Goal: Task Accomplishment & Management: Use online tool/utility

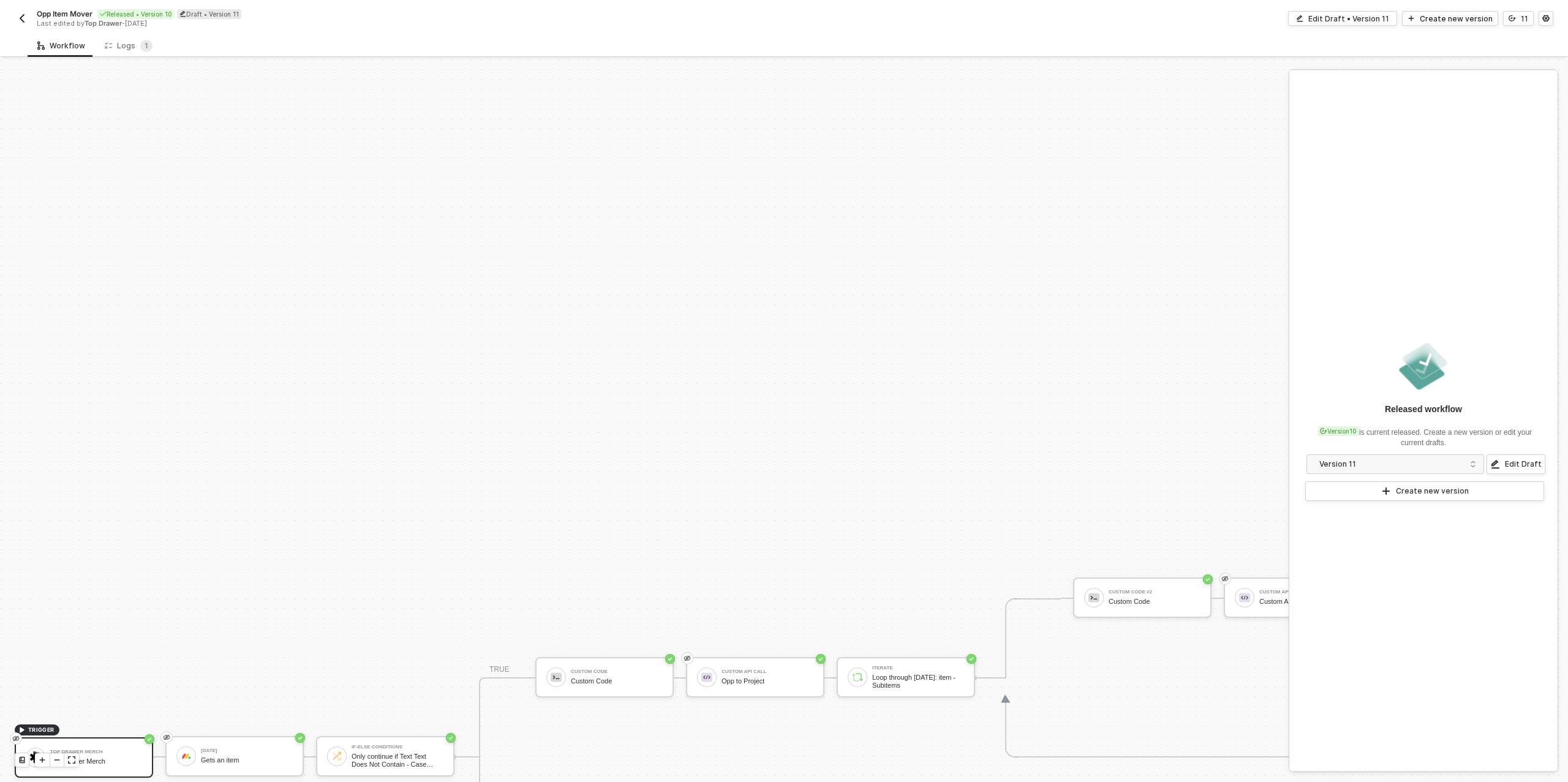
scroll to position [348, 0]
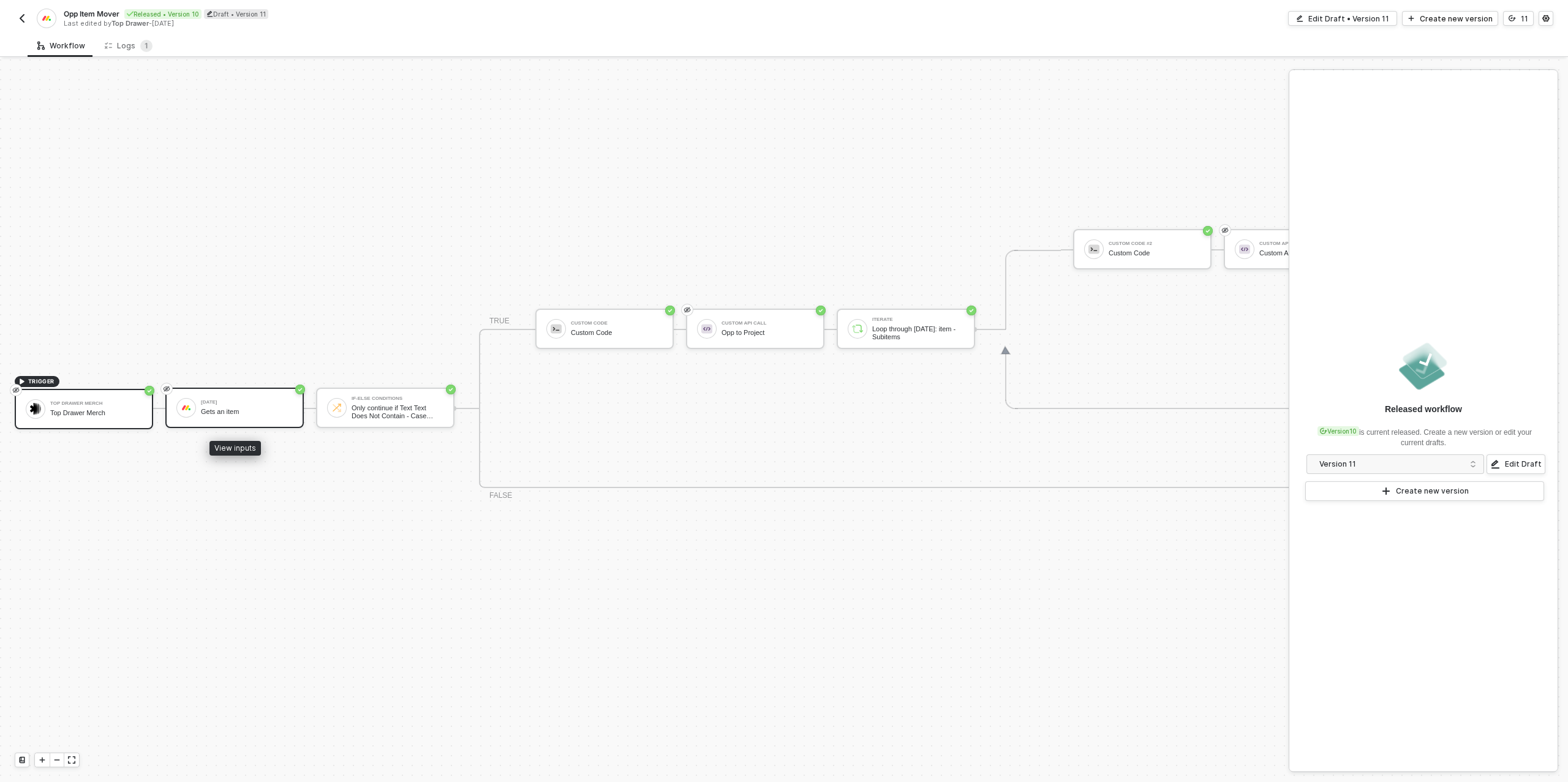
click at [242, 409] on div "Gets an item" at bounding box center [247, 412] width 92 height 8
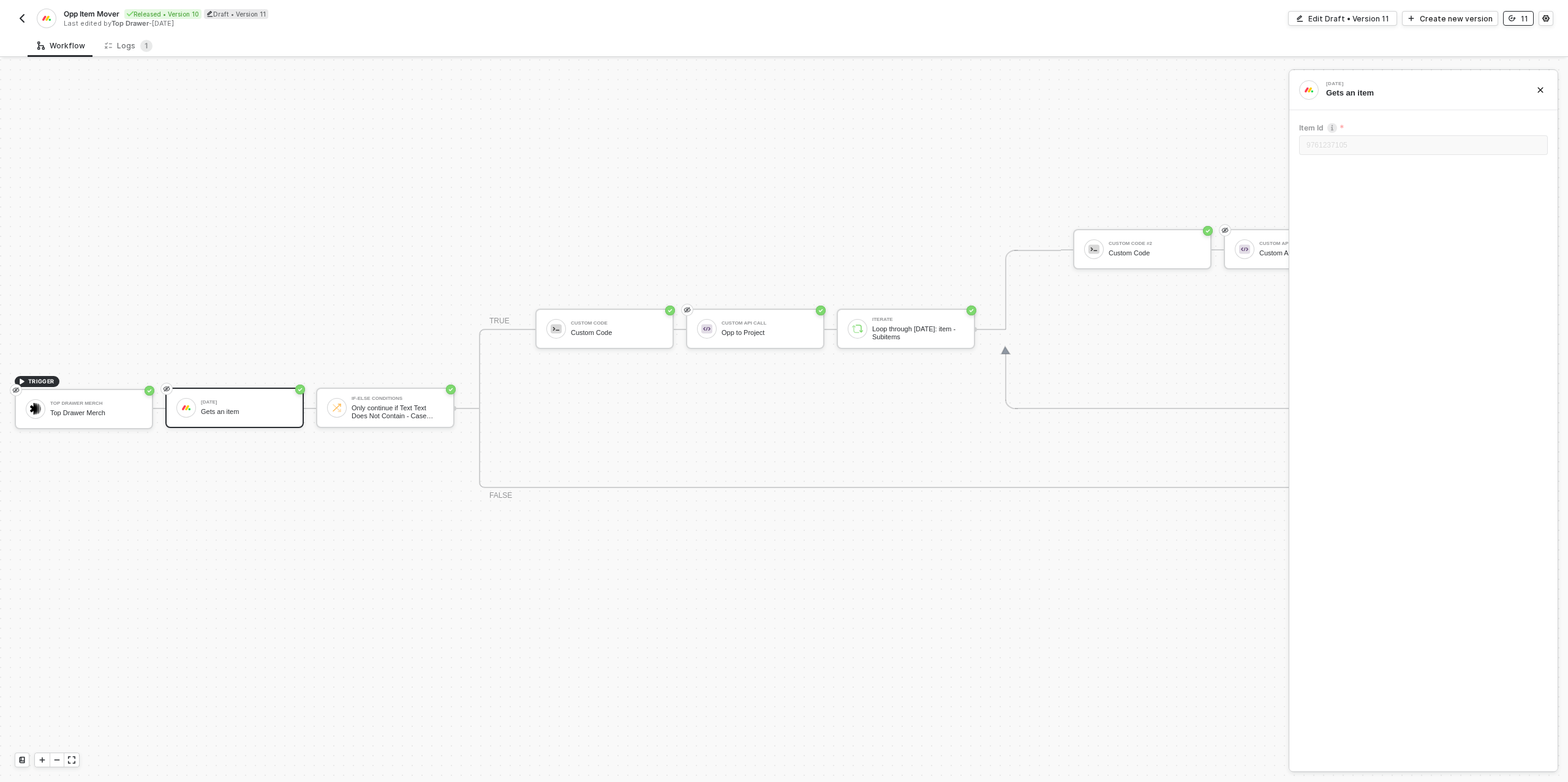
click at [1521, 25] on button "11" at bounding box center [1519, 19] width 31 height 15
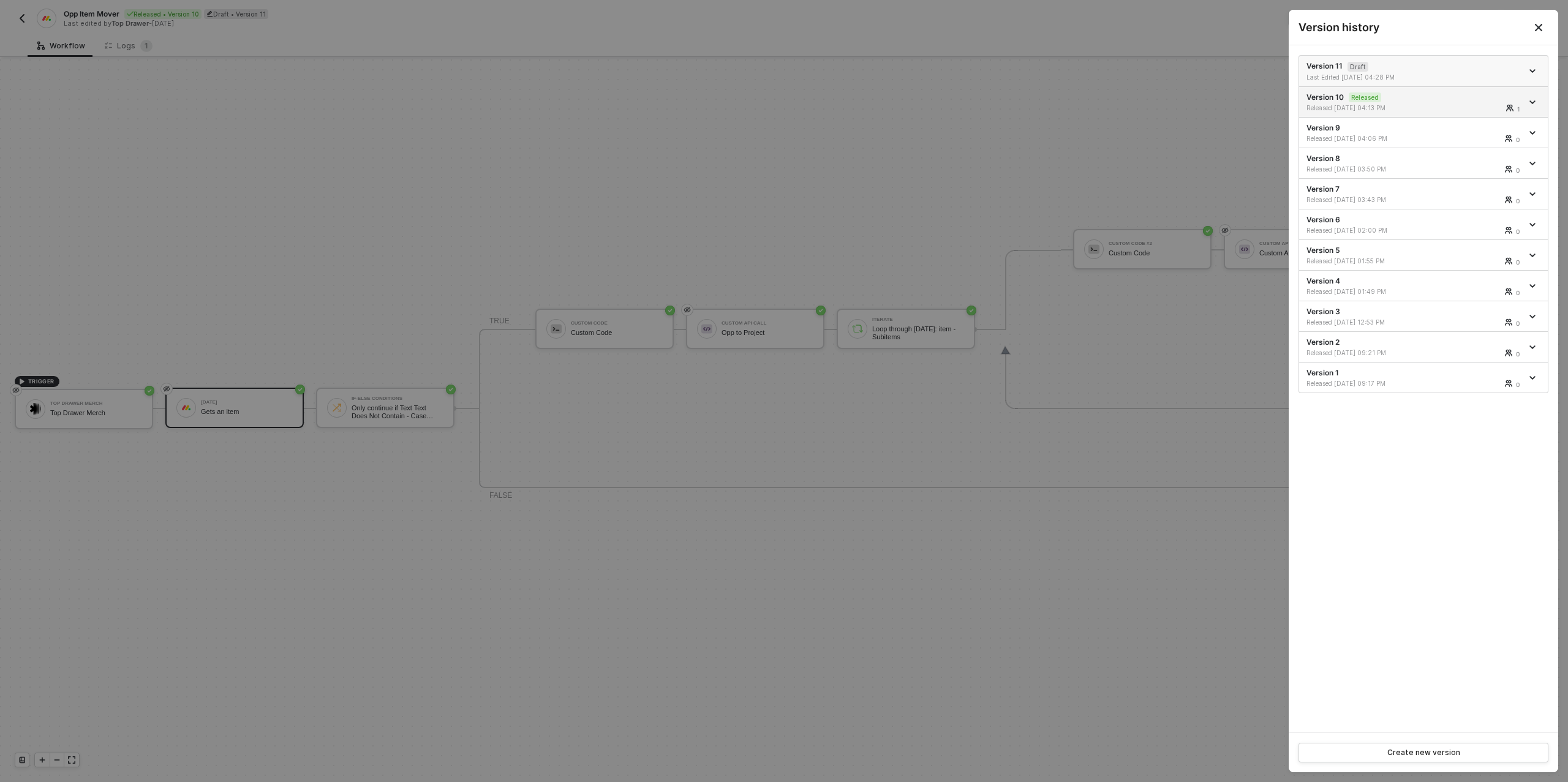
click at [1429, 69] on div "Version 11 Draft Last Edited [DATE] 04:28 PM" at bounding box center [1414, 71] width 216 height 21
drag, startPoint x: 287, startPoint y: 396, endPoint x: 282, endPoint y: 407, distance: 12.1
click at [286, 396] on div at bounding box center [784, 391] width 1568 height 782
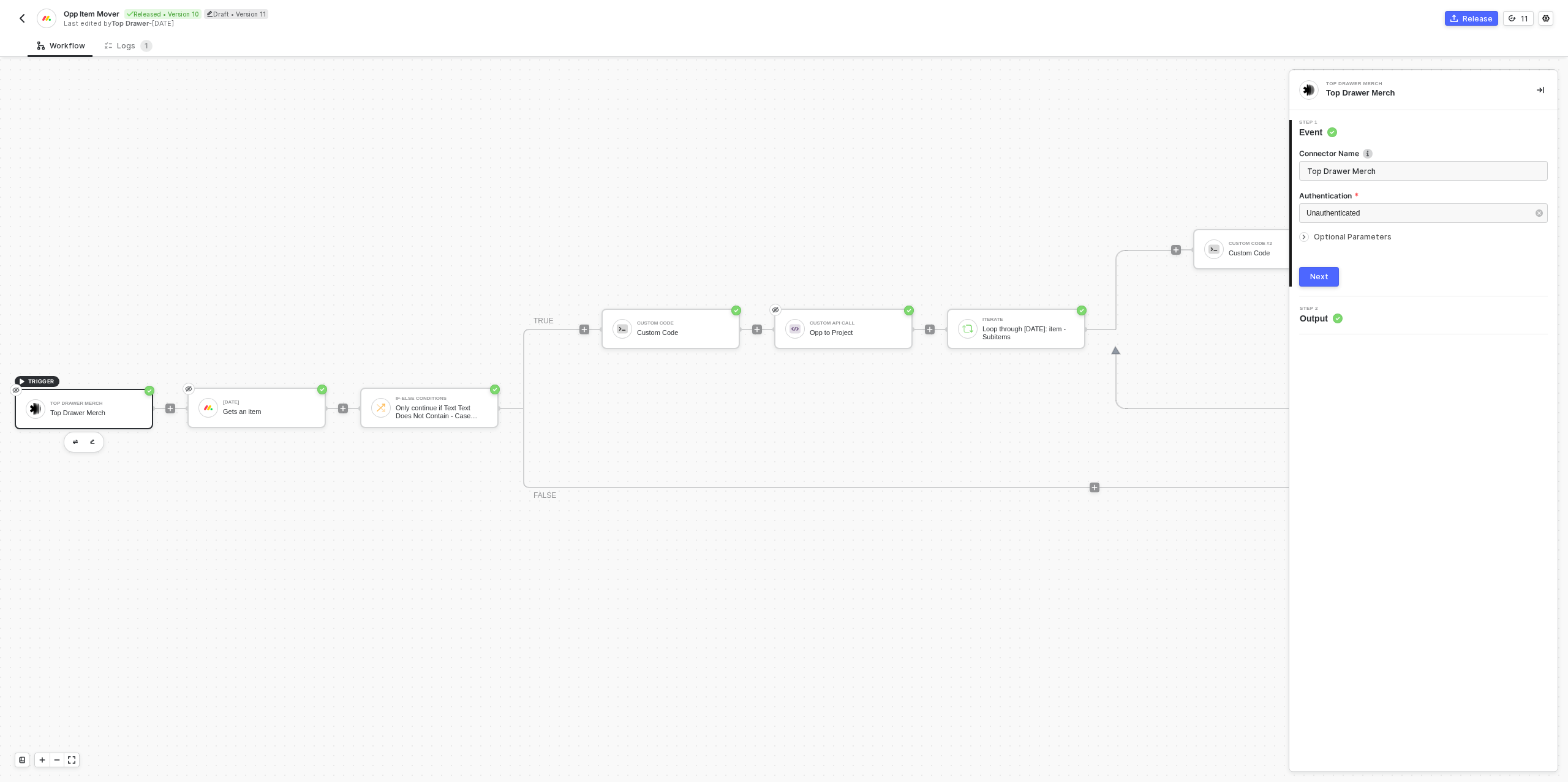
click at [282, 411] on div "Gets an item" at bounding box center [269, 412] width 92 height 8
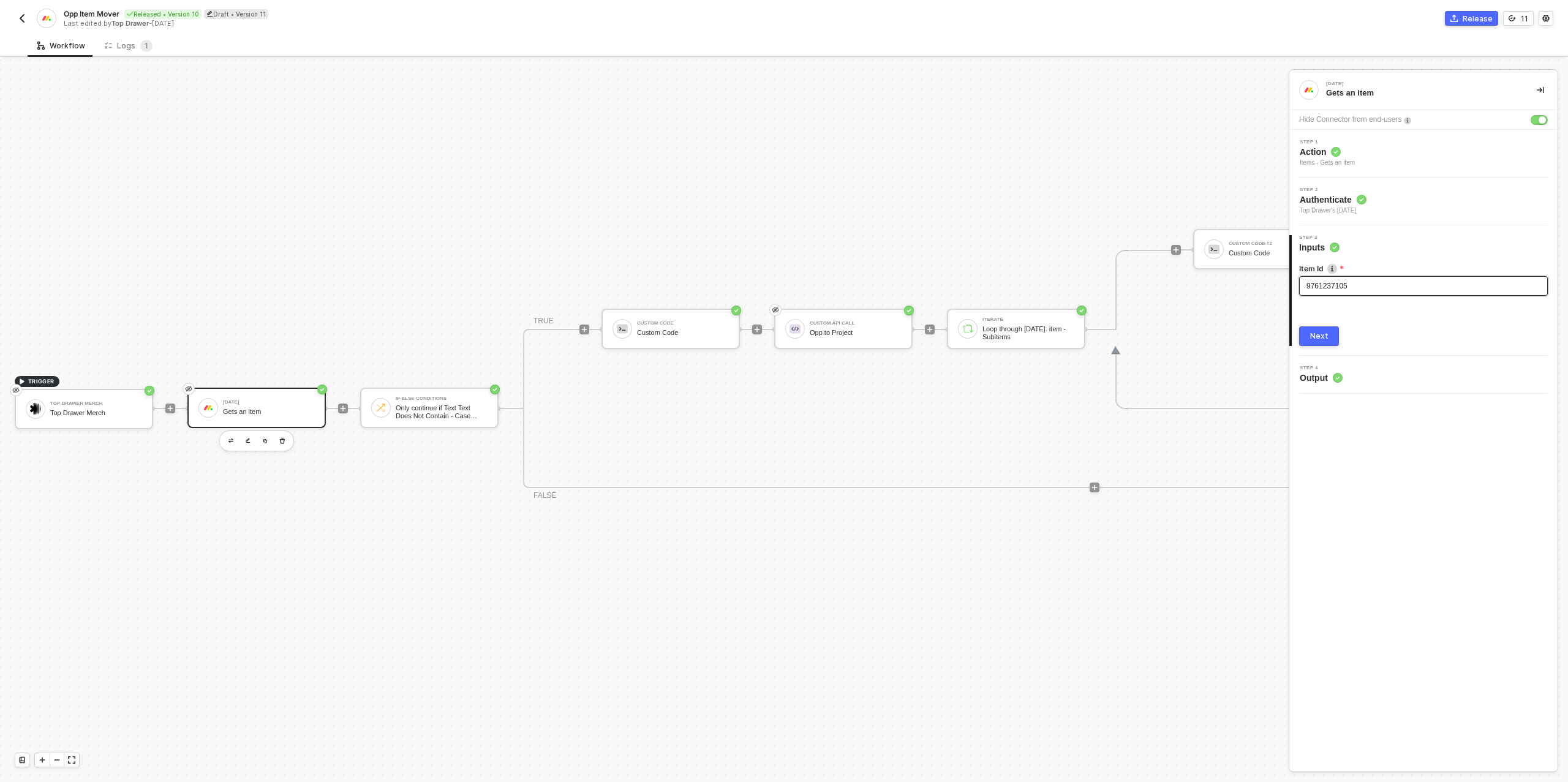
click at [1351, 287] on div "9761237105" at bounding box center [1423, 286] width 234 height 11
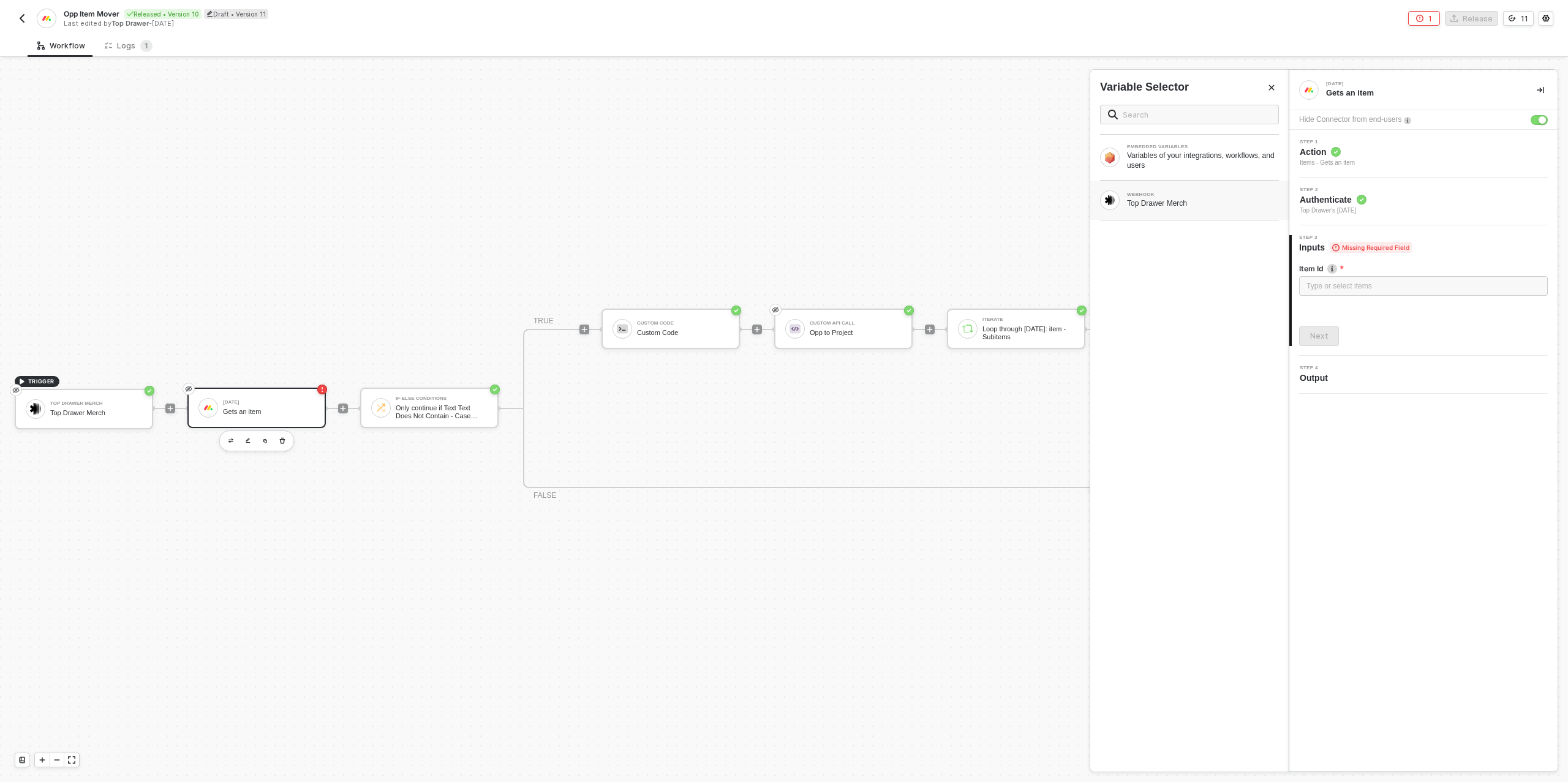
click at [1208, 194] on div "WEBHOOK" at bounding box center [1204, 194] width 152 height 5
click at [1065, 194] on div at bounding box center [1061, 196] width 6 height 13
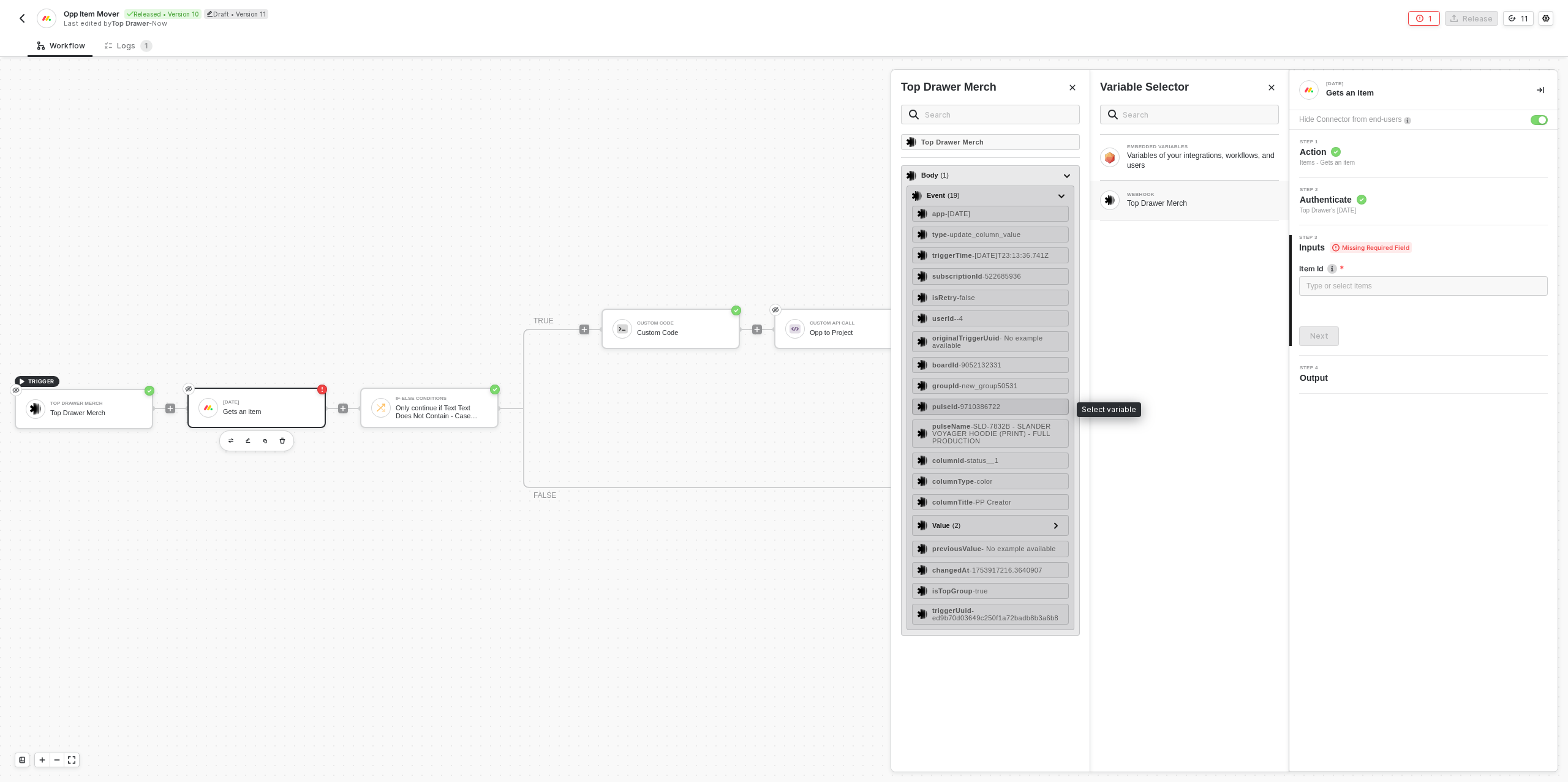
click at [993, 404] on span "- 9710386722" at bounding box center [979, 406] width 43 height 7
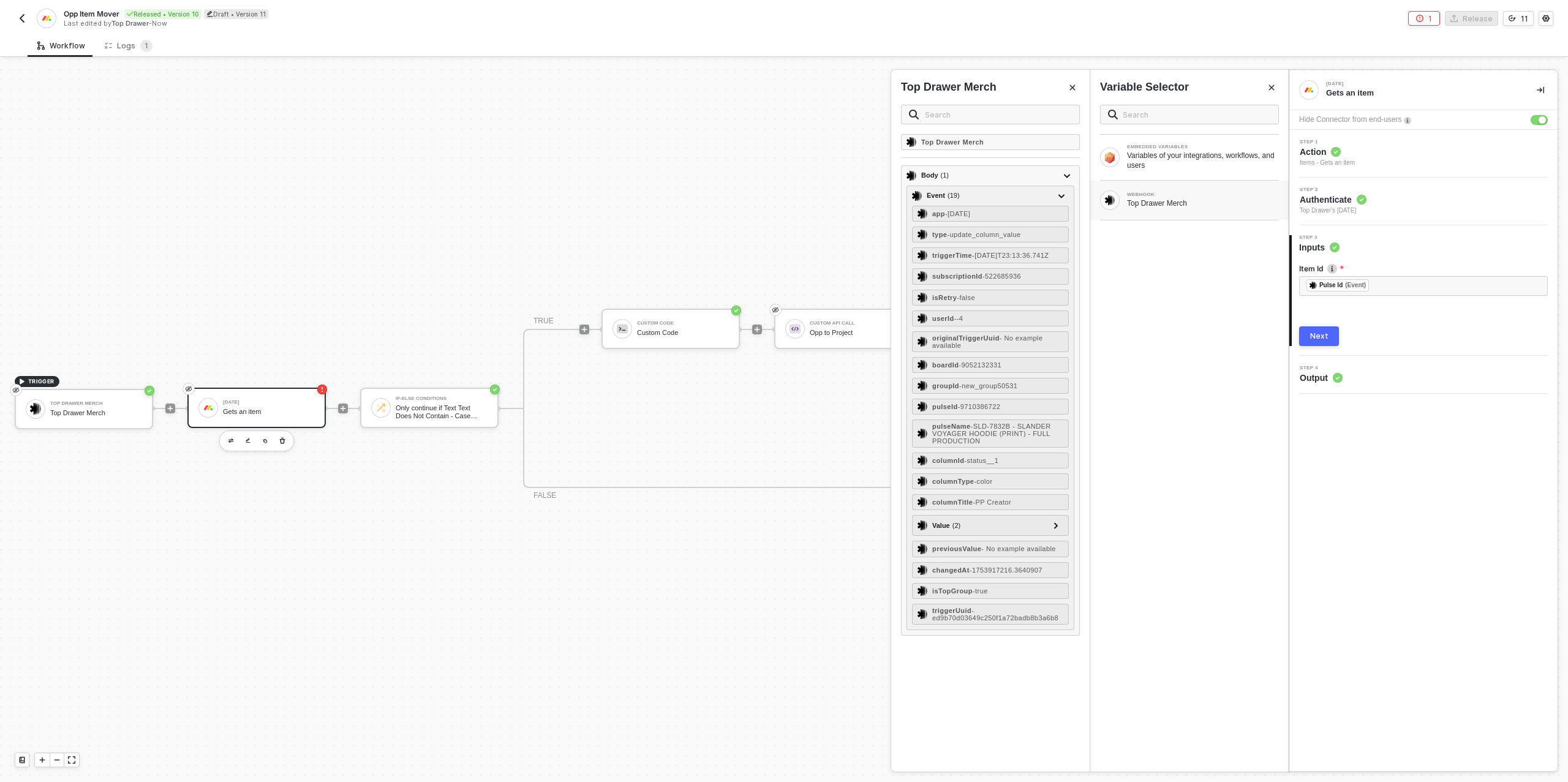
click at [1324, 334] on div "Next" at bounding box center [1320, 336] width 19 height 10
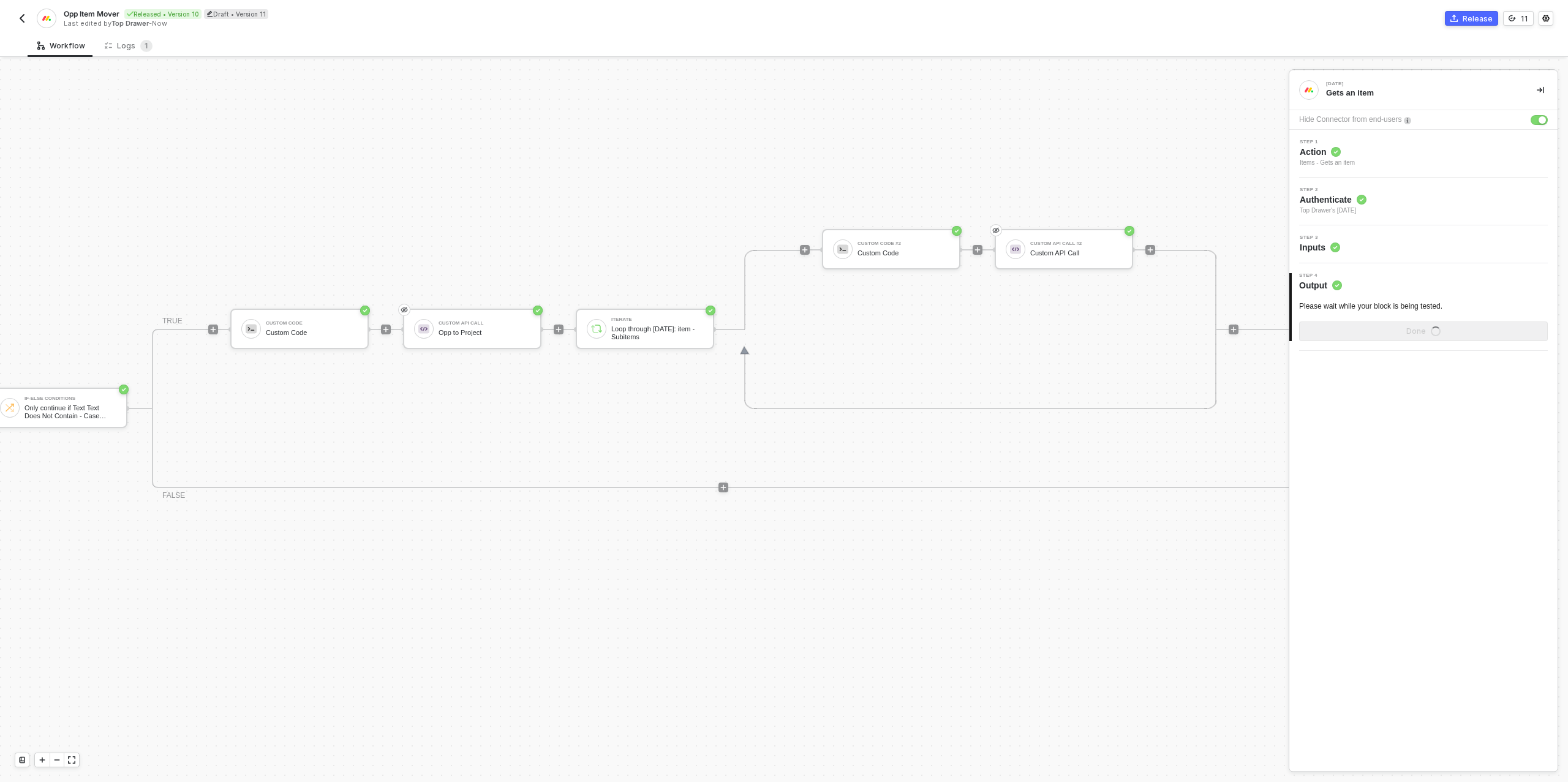
scroll to position [348, 476]
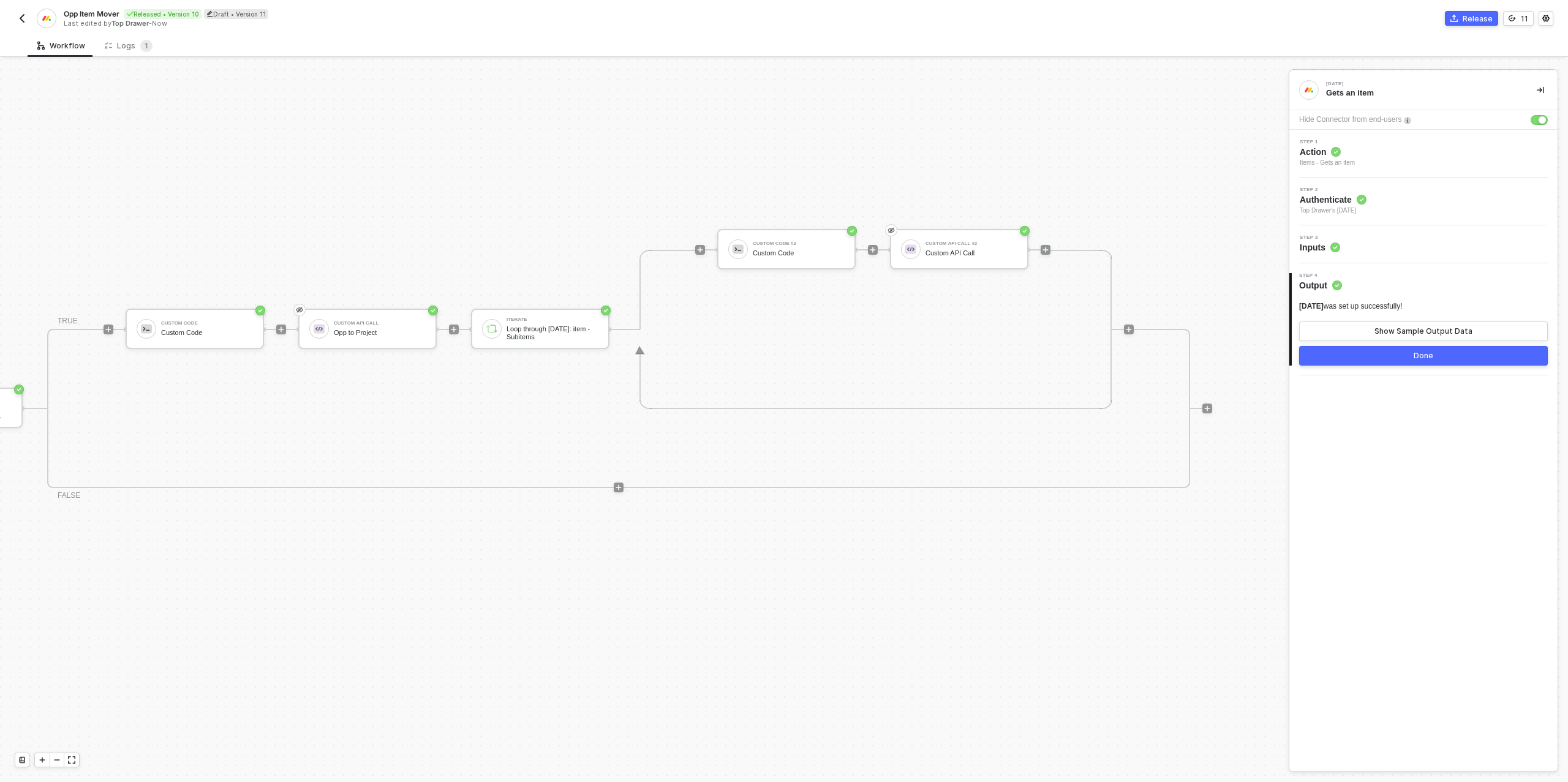
click at [1388, 358] on button "Done" at bounding box center [1423, 355] width 249 height 19
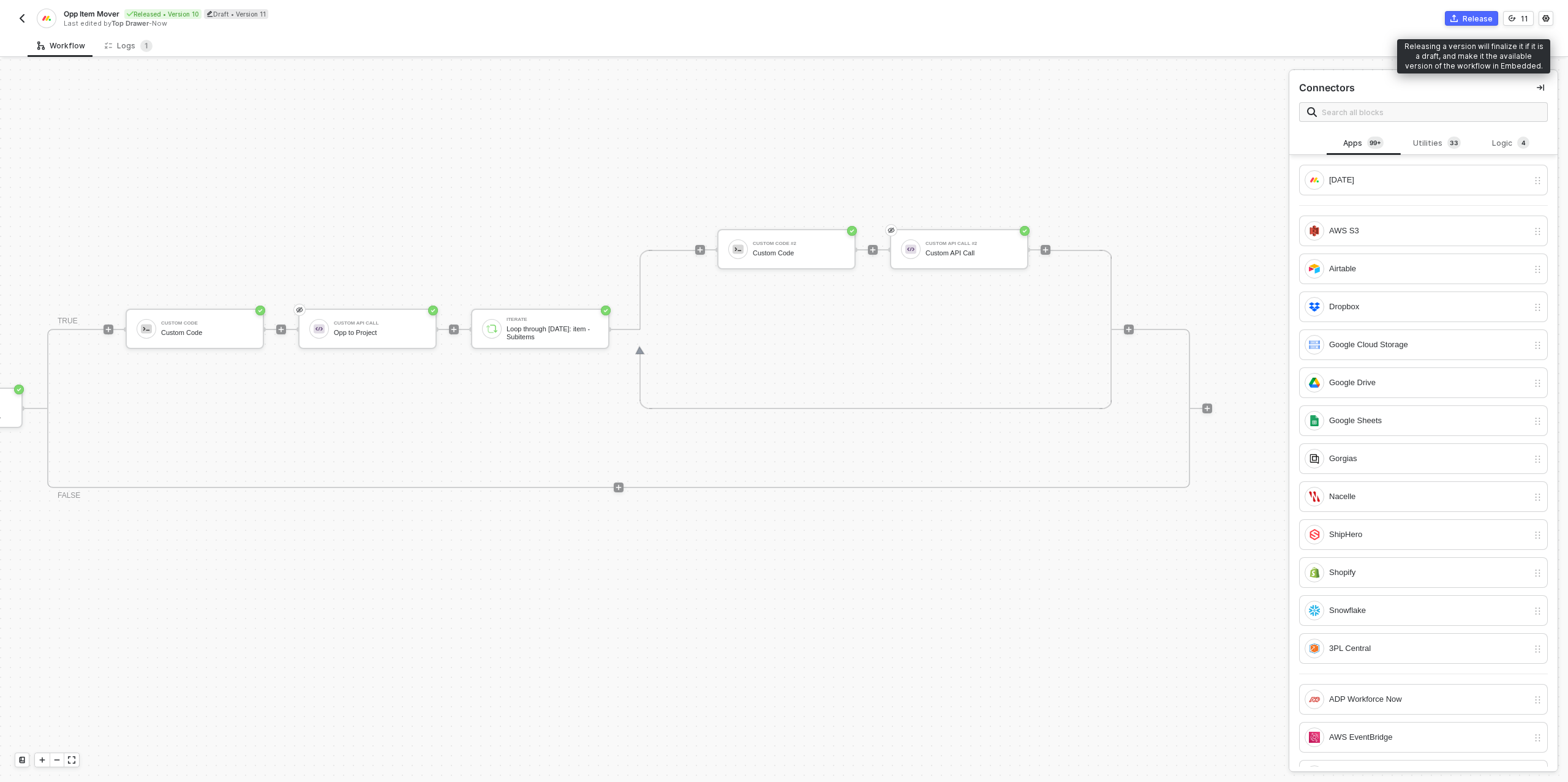
click at [1473, 21] on div "Release" at bounding box center [1477, 19] width 30 height 11
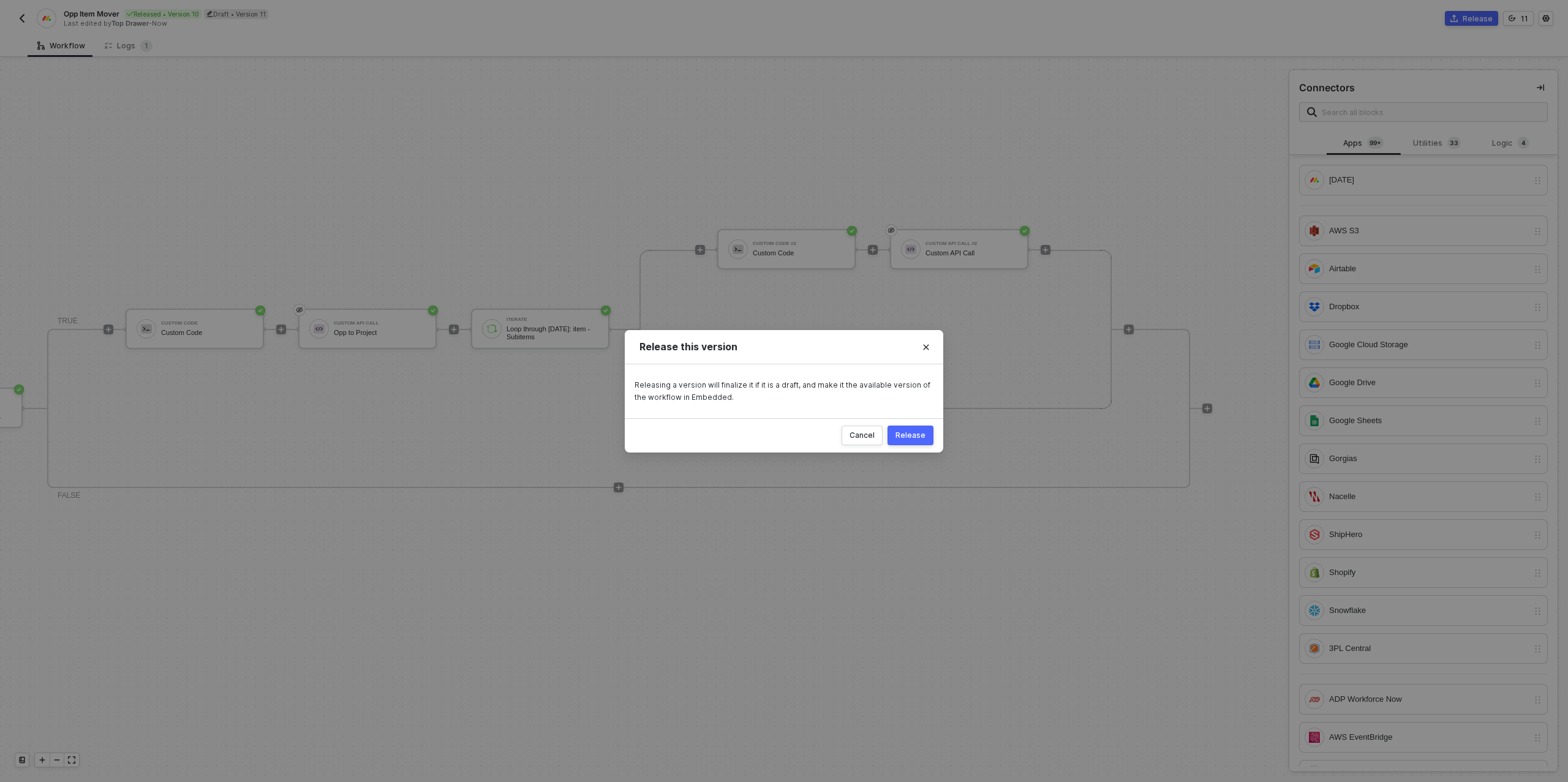
click at [923, 428] on button "Release" at bounding box center [910, 435] width 46 height 19
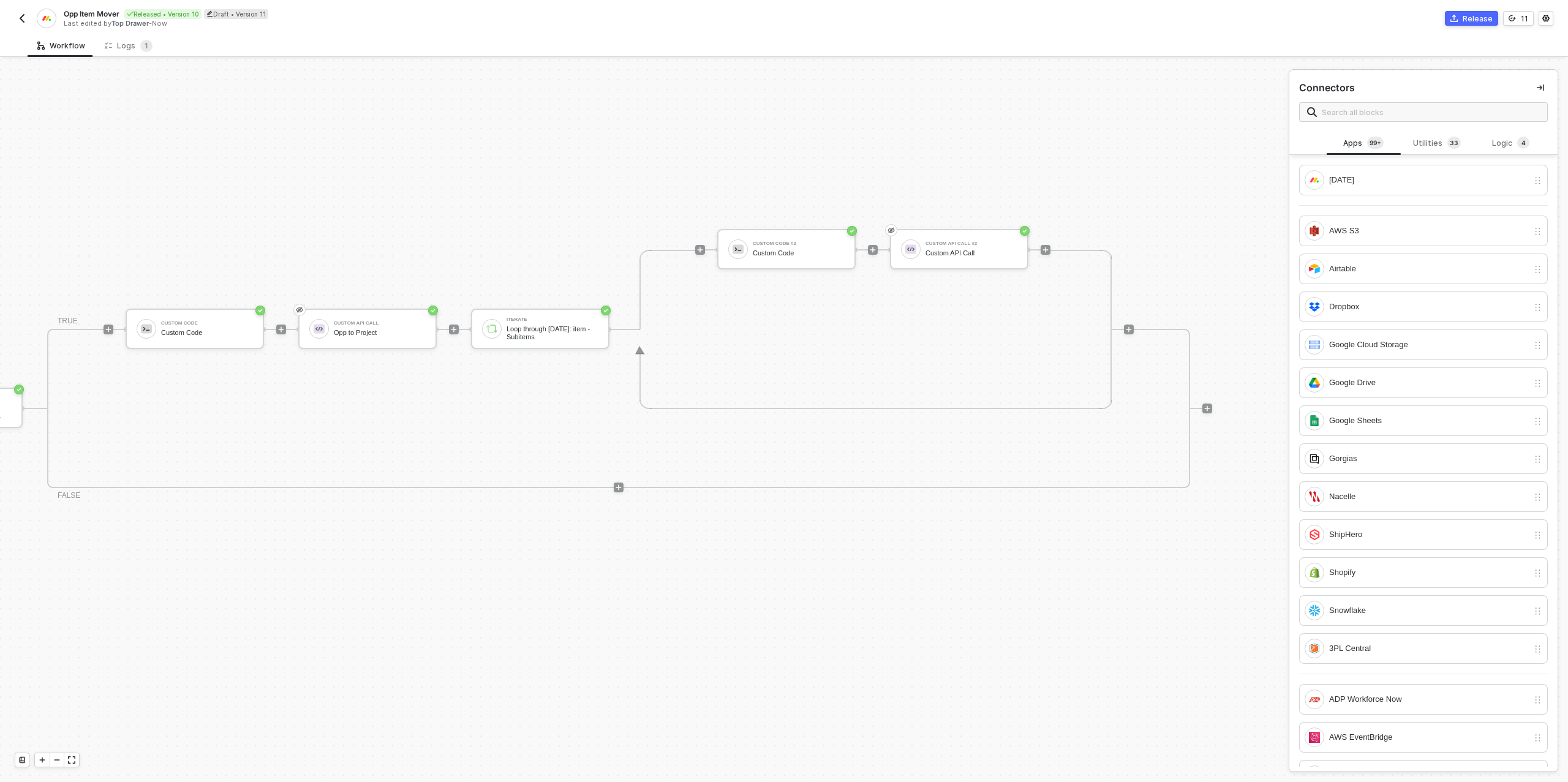
scroll to position [348, 197]
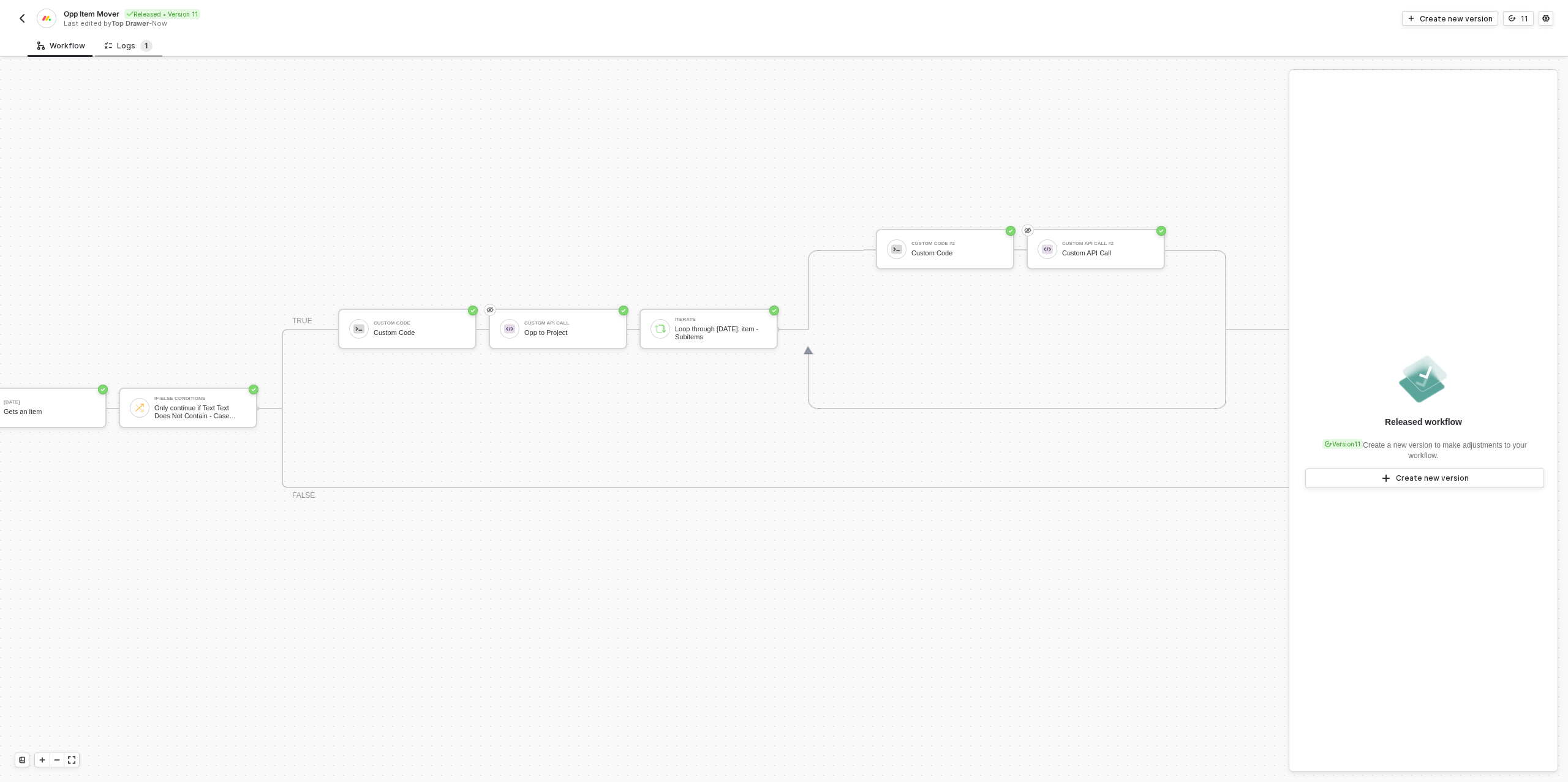
click at [140, 41] on sup "1" at bounding box center [146, 46] width 12 height 12
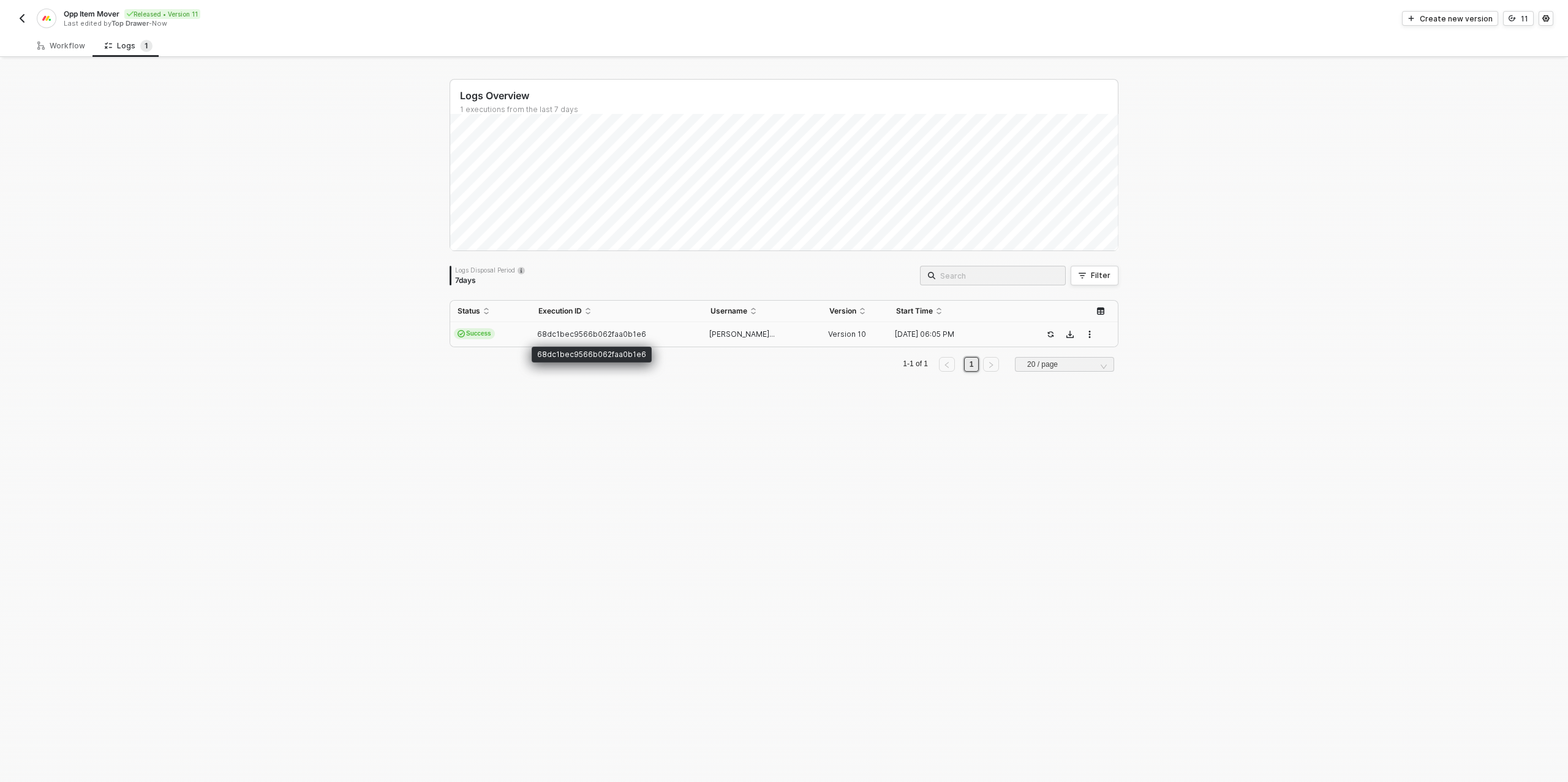
click at [601, 332] on span "68dc1bec9566b062faa0b1e6" at bounding box center [591, 334] width 109 height 9
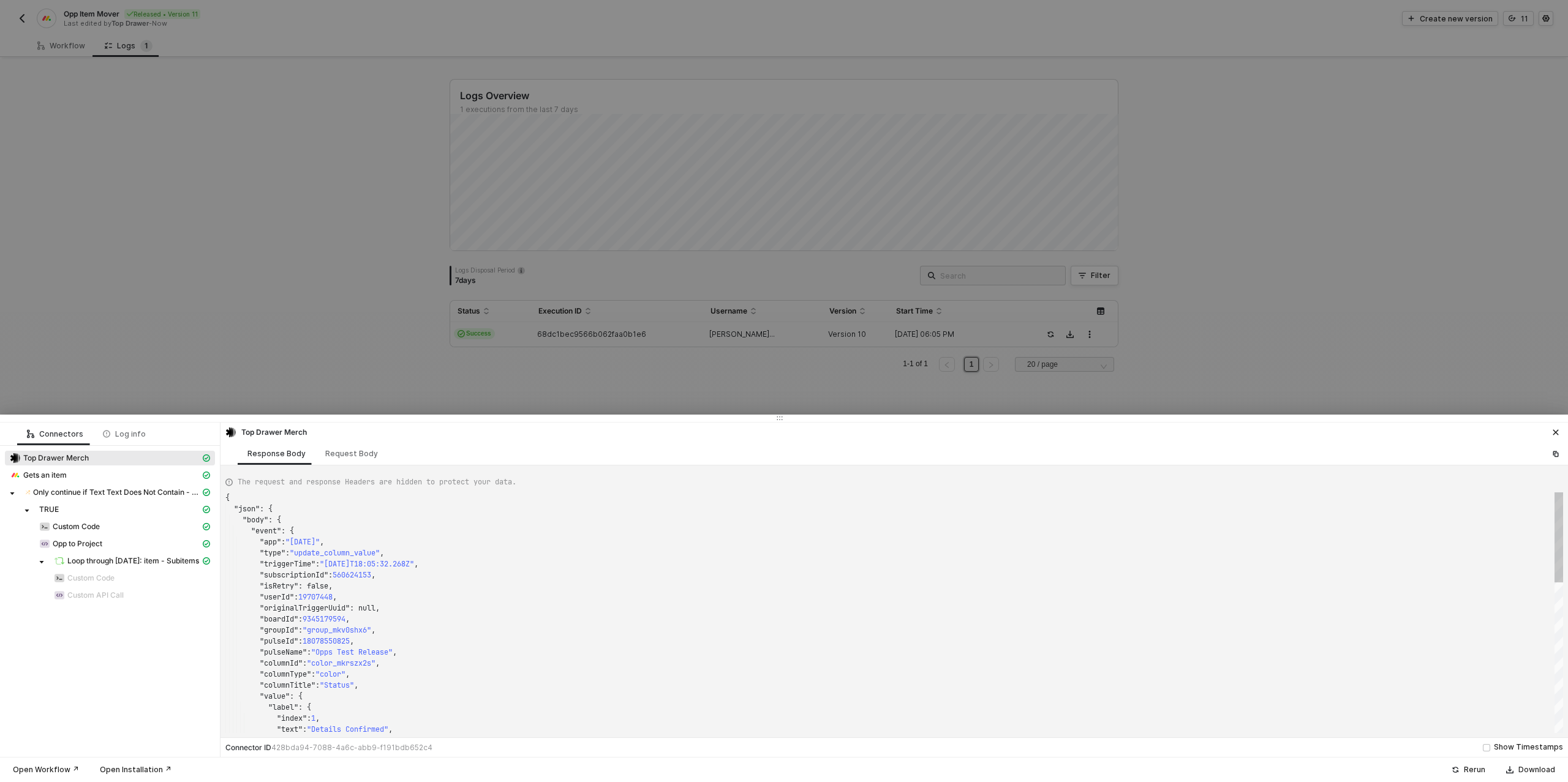
scroll to position [110, 0]
click at [81, 529] on span "Custom Code" at bounding box center [76, 526] width 47 height 10
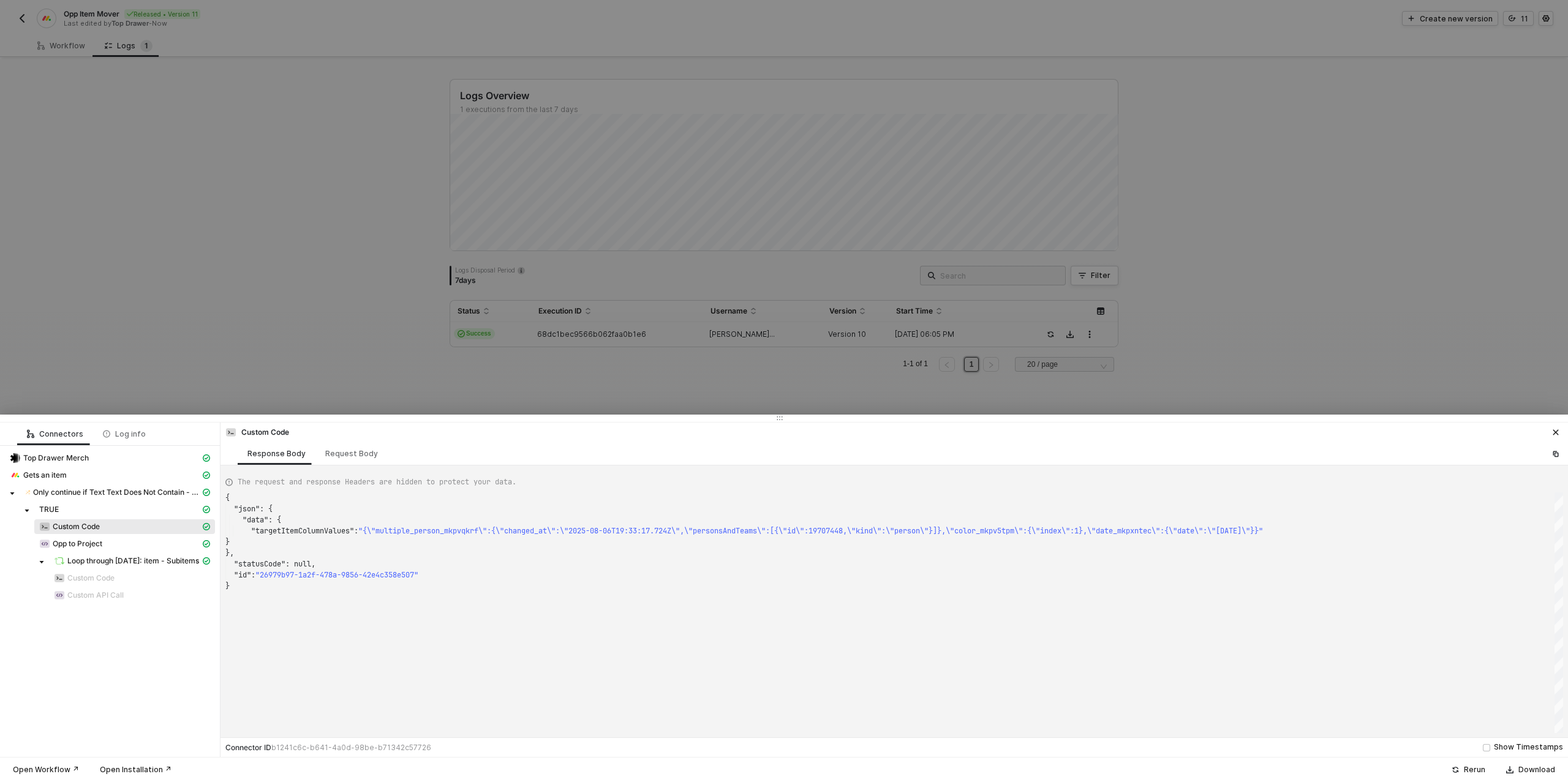
scroll to position [88, 0]
click at [341, 449] on div "Request Body" at bounding box center [351, 454] width 53 height 10
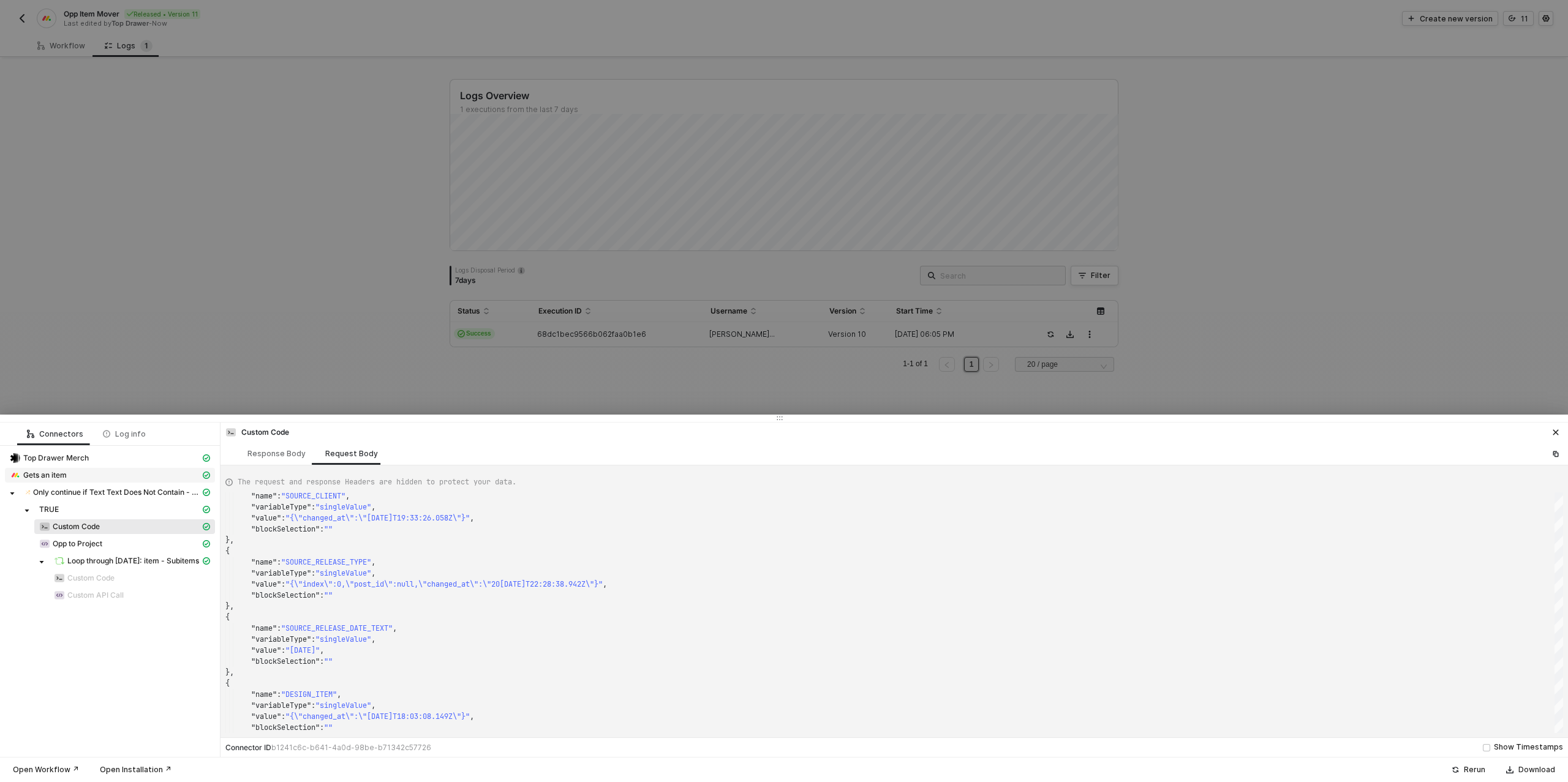
click at [56, 478] on span "Gets an item" at bounding box center [45, 475] width 43 height 10
type textarea "{ "json": { "item": { "name": "[PERSON_NAME] - Playbook Testing", "id": "976123…"
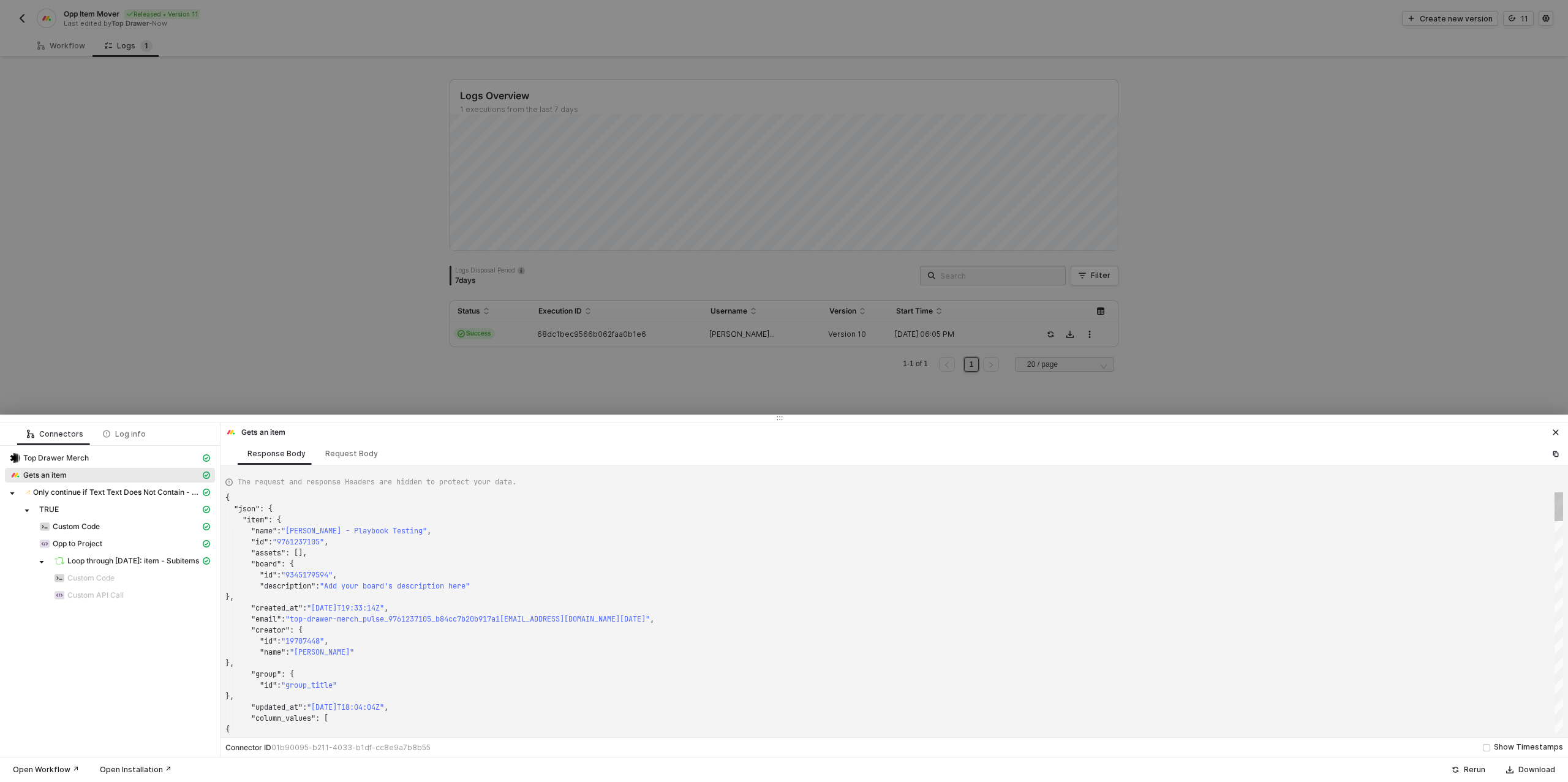
scroll to position [110, 0]
click at [175, 306] on div at bounding box center [784, 391] width 1568 height 782
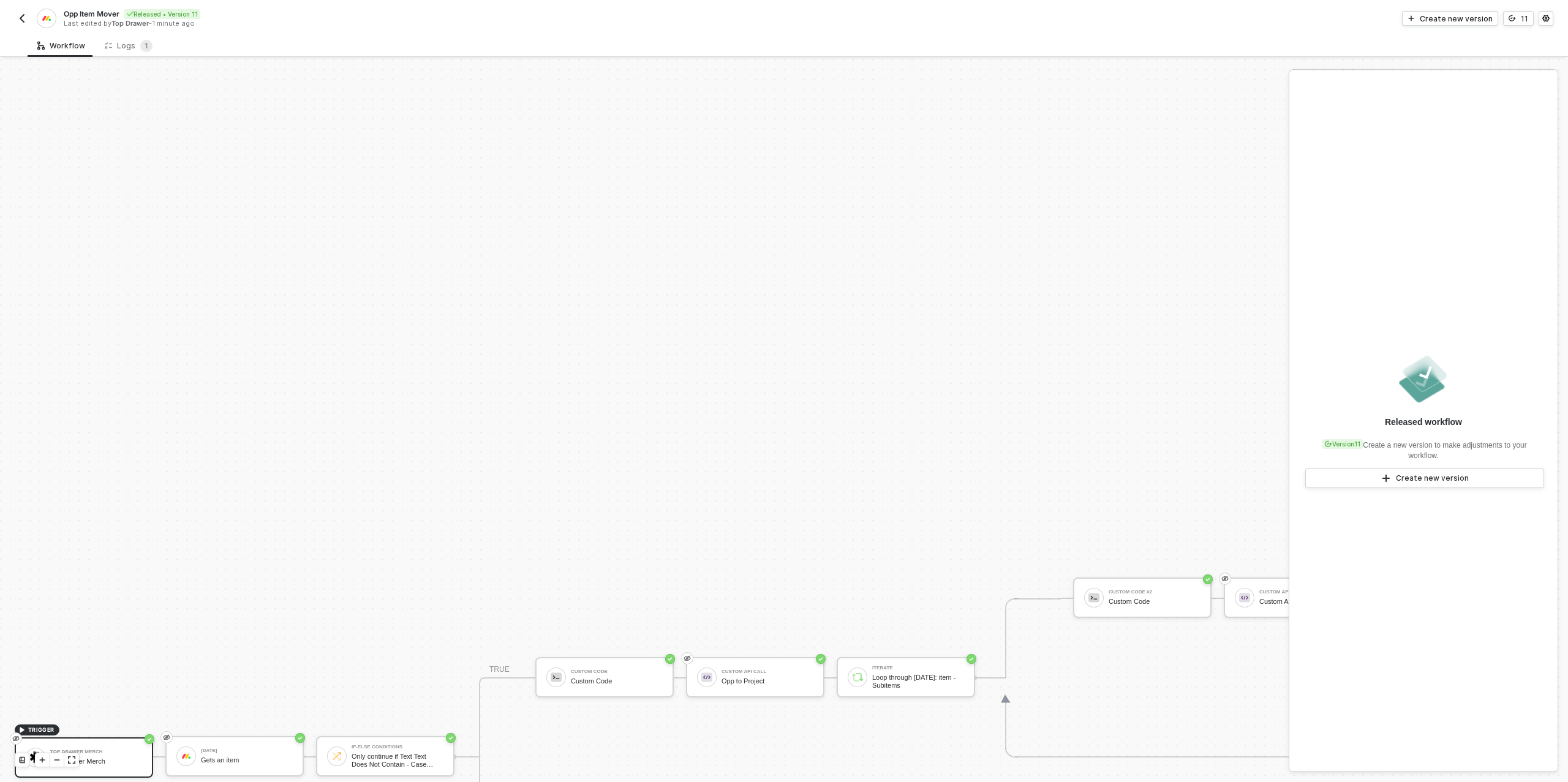
scroll to position [348, 0]
